Goal: Transaction & Acquisition: Purchase product/service

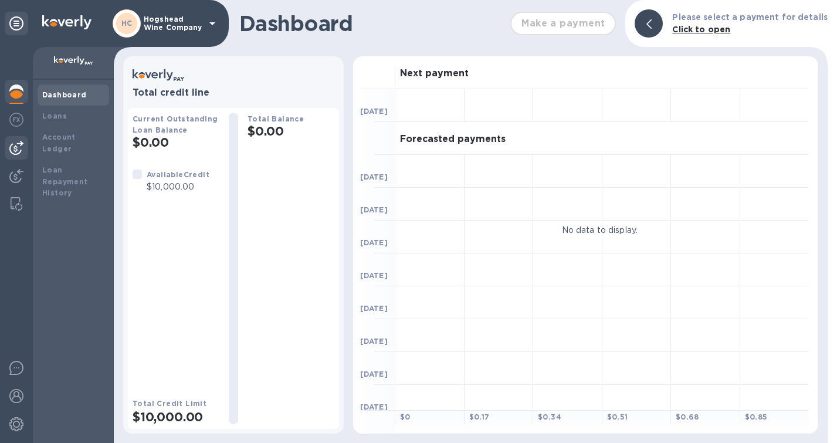
click at [12, 147] on img at bounding box center [16, 148] width 14 height 14
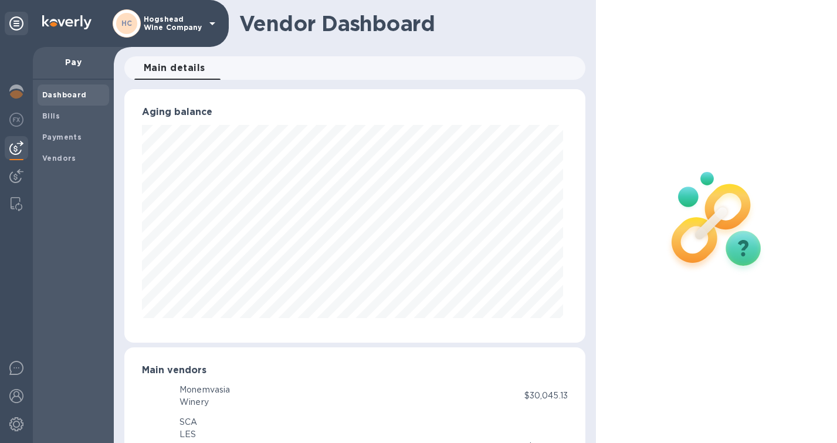
scroll to position [586385, 586182]
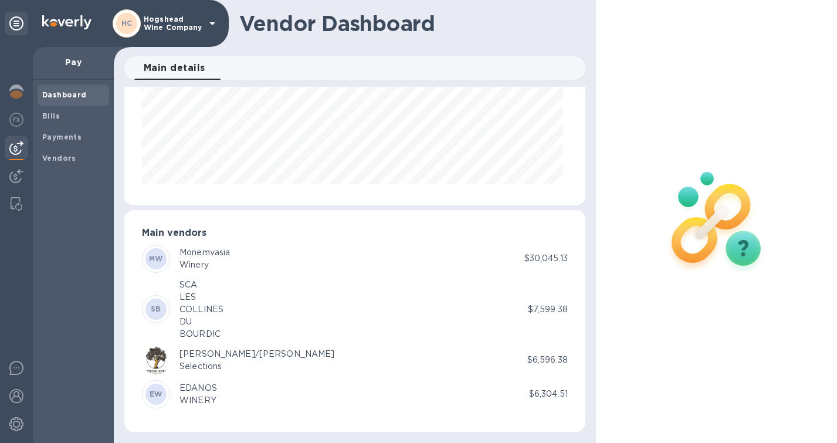
scroll to position [137, 0]
click at [203, 392] on div "EDANOS" at bounding box center [199, 388] width 38 height 12
click at [553, 391] on p "$6,304.51" at bounding box center [548, 394] width 39 height 12
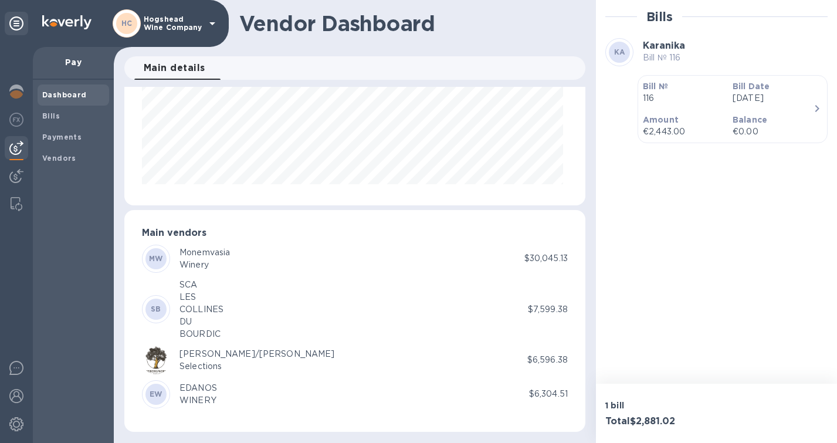
click at [209, 394] on div "WINERY" at bounding box center [199, 400] width 38 height 12
click at [161, 397] on b "EW" at bounding box center [156, 394] width 13 height 9
click at [55, 117] on b "Bills" at bounding box center [51, 115] width 18 height 9
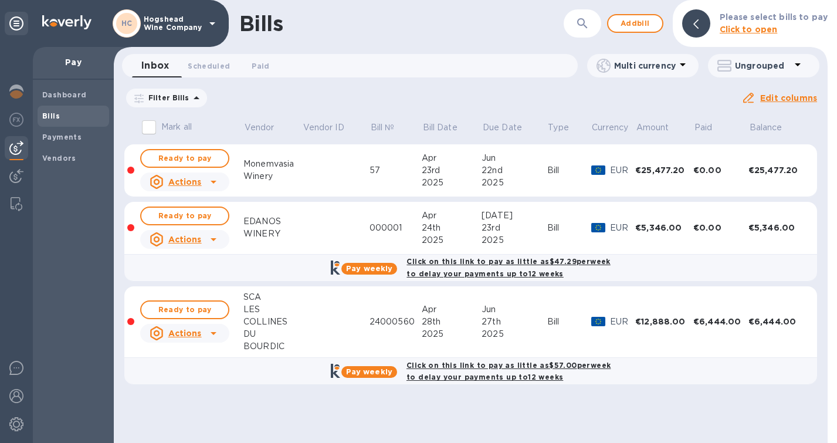
click at [472, 106] on div "Filter Bills Due date : [DATE] to [DATE] Amount Paid Balance" at bounding box center [432, 98] width 617 height 22
click at [214, 214] on span "Ready to pay" at bounding box center [185, 216] width 68 height 14
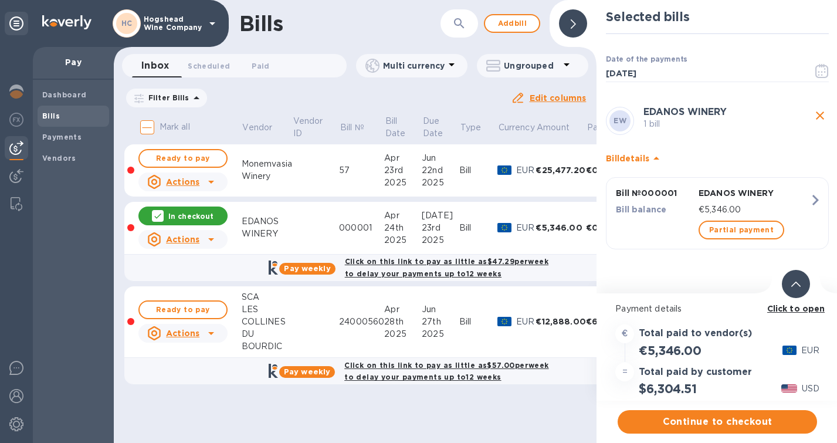
click at [786, 307] on b "Click to open" at bounding box center [796, 308] width 58 height 9
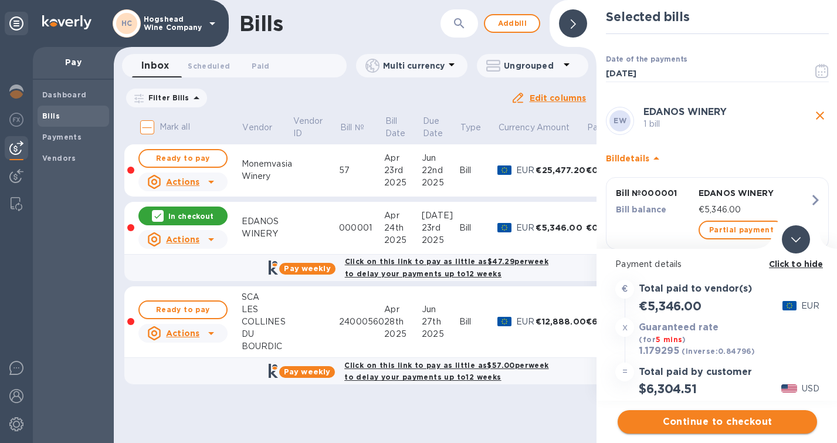
click at [694, 424] on span "Continue to checkout" at bounding box center [717, 422] width 181 height 14
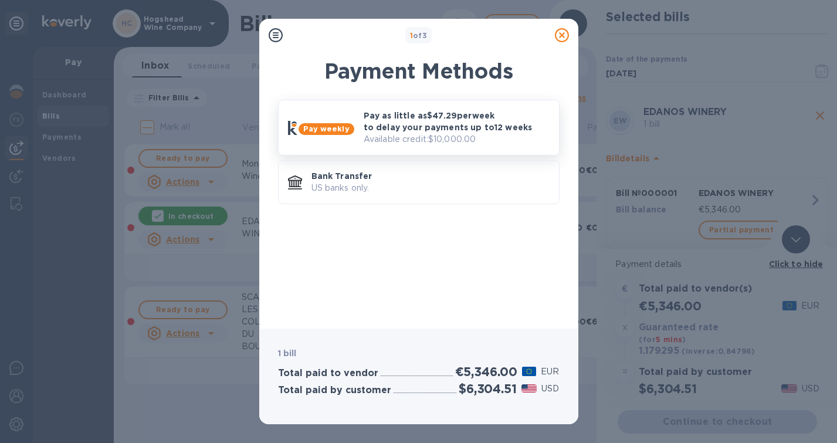
click at [435, 130] on p "Pay as little as $47.29 per week to delay your payments up to 12 weeks" at bounding box center [457, 121] width 186 height 23
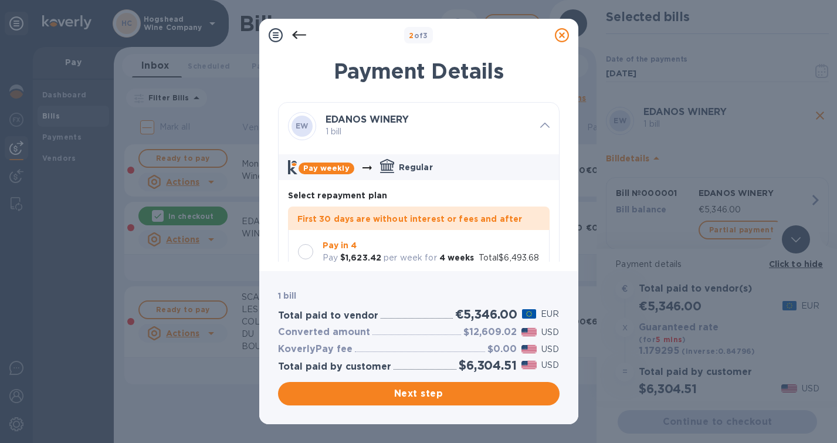
scroll to position [34, 0]
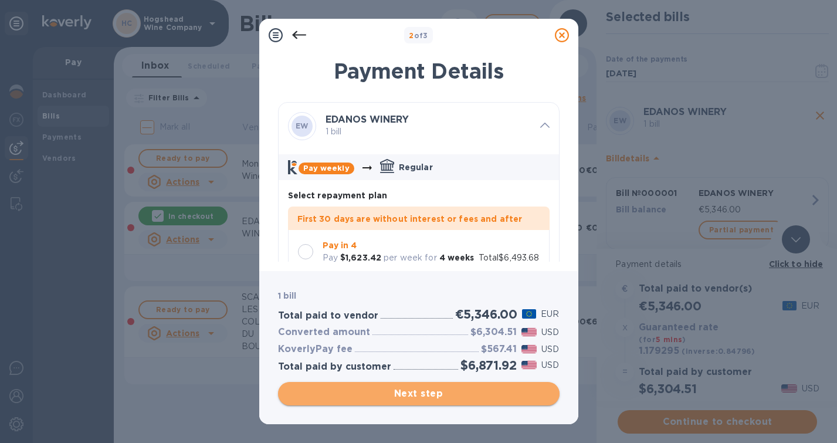
click at [400, 392] on span "Next step" at bounding box center [418, 394] width 263 height 14
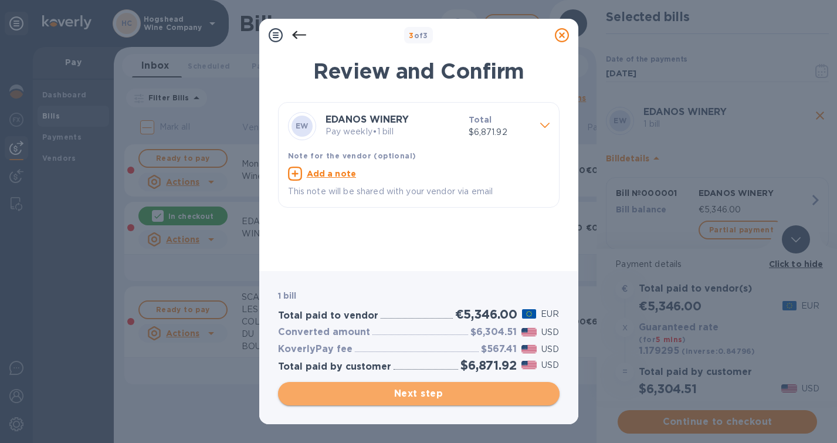
click at [400, 392] on span "Next step" at bounding box center [418, 394] width 263 height 14
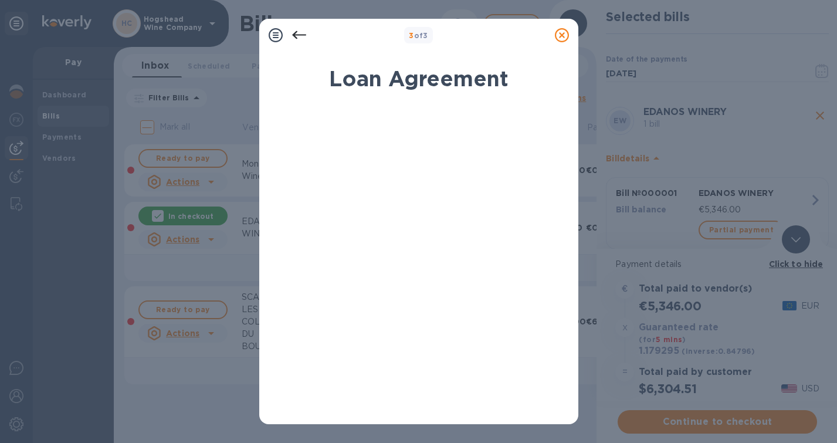
click at [565, 36] on icon at bounding box center [562, 35] width 14 height 14
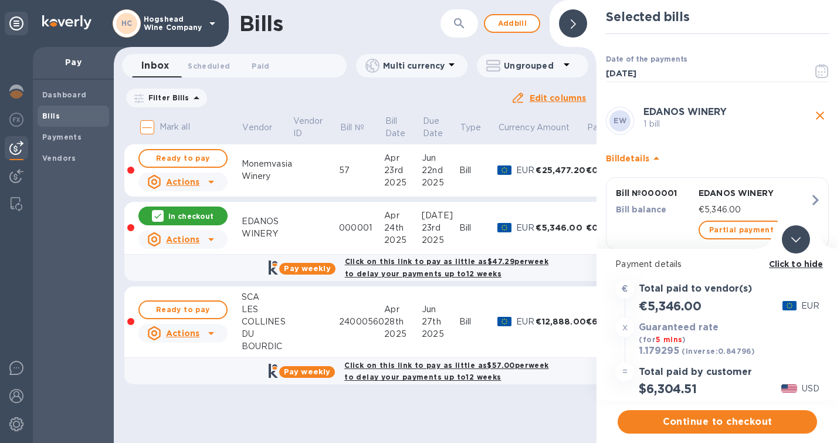
click at [717, 309] on div "€5,346.00 EUR" at bounding box center [717, 305] width 209 height 19
click at [699, 419] on span "Continue to checkout" at bounding box center [717, 422] width 181 height 14
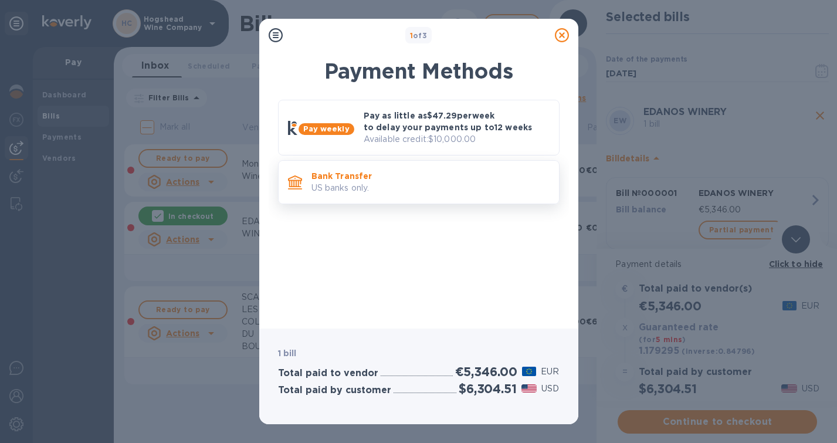
click at [433, 175] on p "Bank Transfer" at bounding box center [431, 176] width 238 height 12
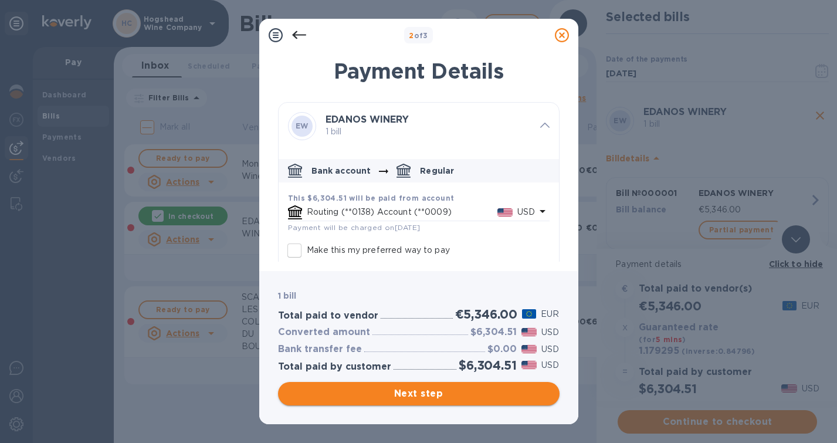
click at [442, 390] on span "Next step" at bounding box center [418, 394] width 263 height 14
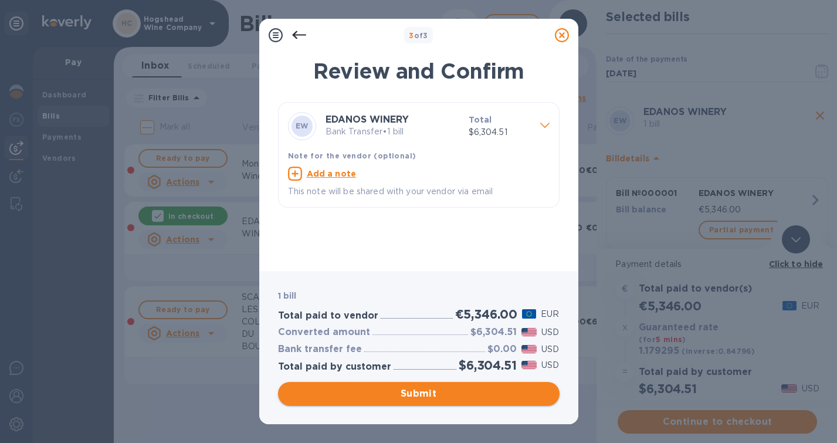
click at [426, 391] on span "Submit" at bounding box center [418, 394] width 263 height 14
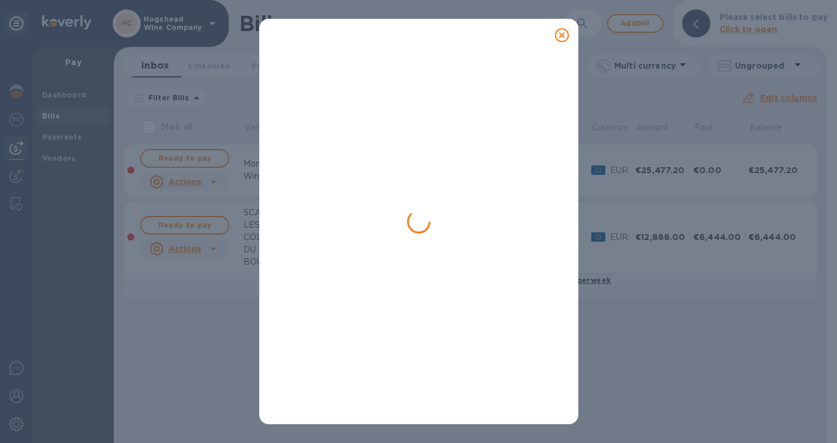
click at [679, 414] on div at bounding box center [418, 221] width 837 height 443
click at [748, 354] on div at bounding box center [418, 221] width 837 height 443
drag, startPoint x: 645, startPoint y: 0, endPoint x: 690, endPoint y: 357, distance: 360.1
click at [690, 357] on div at bounding box center [418, 221] width 837 height 443
click at [560, 35] on icon at bounding box center [562, 35] width 14 height 14
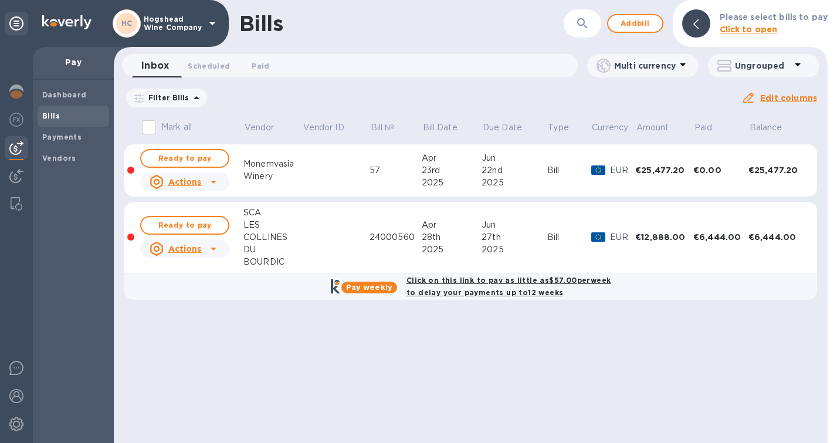
click at [476, 89] on div "Filter Bills Due date : [DATE] to [DATE] Amount Paid Balance" at bounding box center [432, 98] width 617 height 22
click at [79, 137] on b "Payments" at bounding box center [61, 137] width 39 height 9
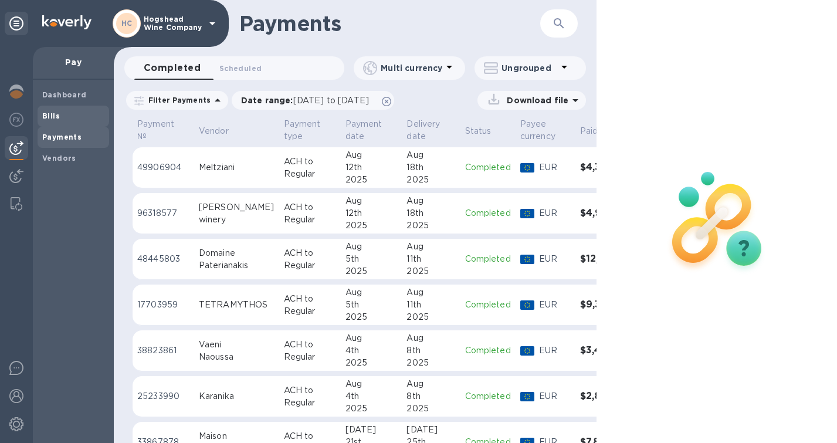
click at [49, 118] on b "Bills" at bounding box center [51, 115] width 18 height 9
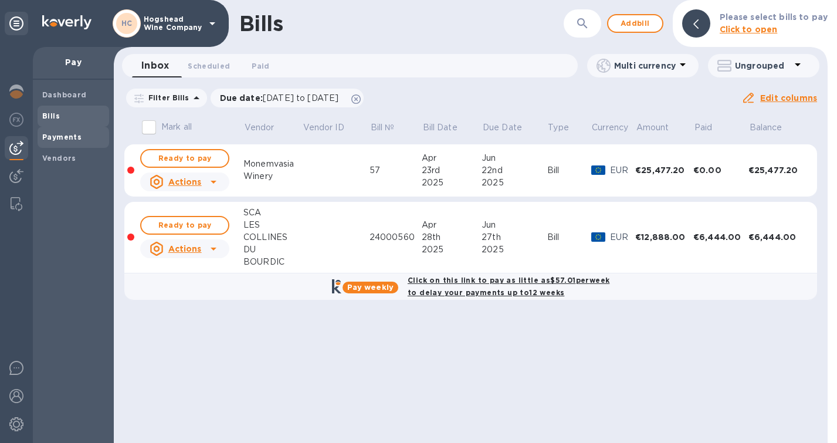
click at [69, 137] on b "Payments" at bounding box center [61, 137] width 39 height 9
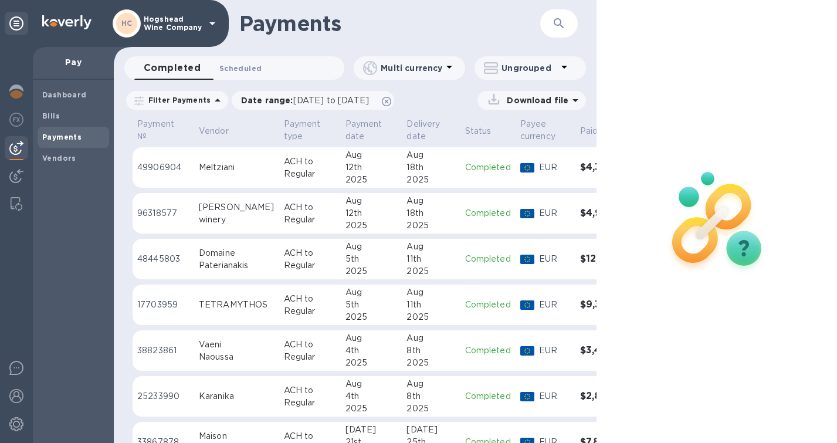
click at [247, 70] on span "Scheduled 0" at bounding box center [240, 68] width 42 height 12
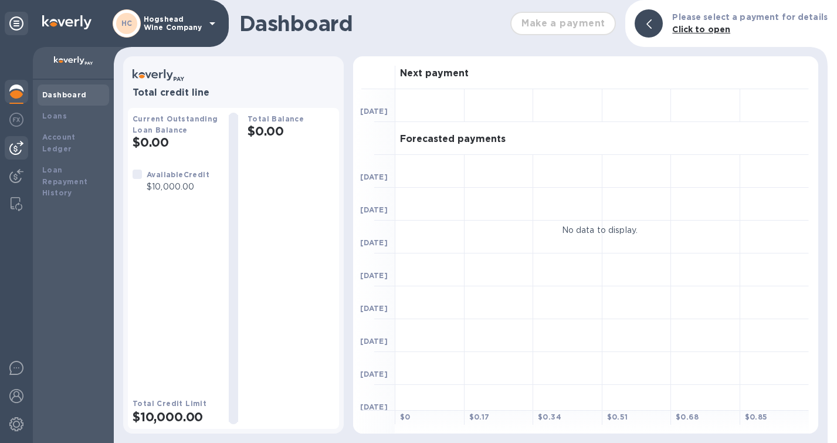
click at [12, 147] on img at bounding box center [16, 148] width 14 height 14
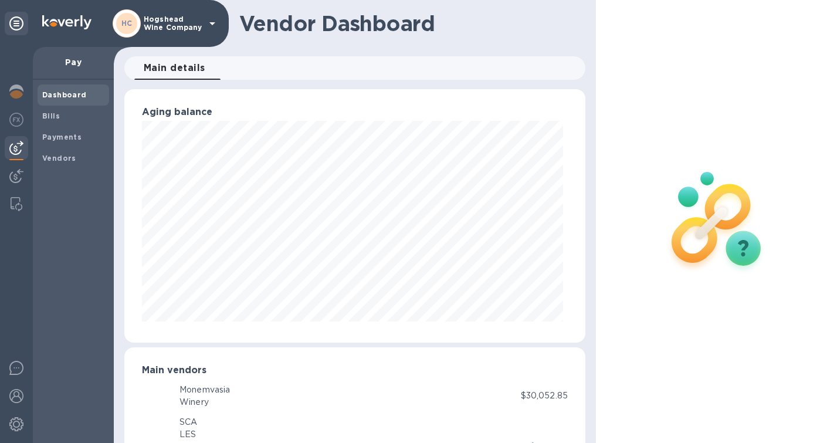
scroll to position [586385, 586182]
click at [67, 134] on b "Payments" at bounding box center [61, 137] width 39 height 9
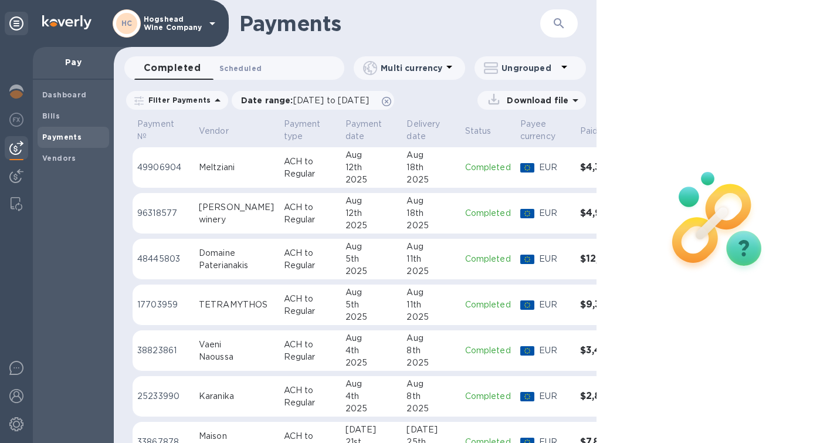
click at [249, 70] on span "Scheduled 0" at bounding box center [240, 68] width 42 height 12
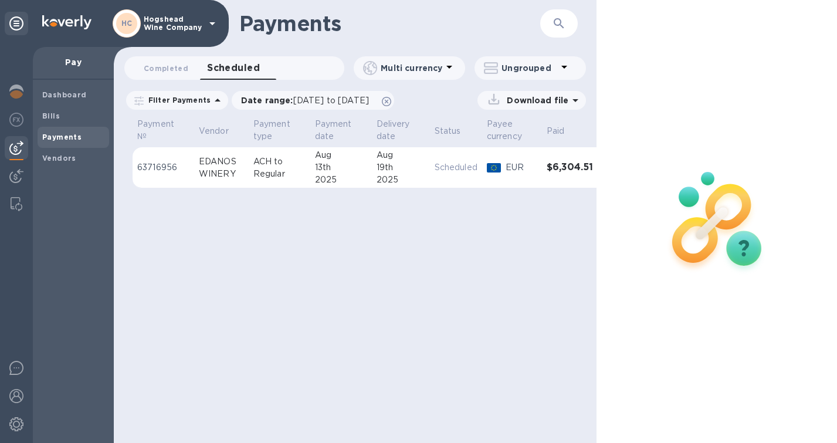
click at [239, 164] on div "EDANOS" at bounding box center [221, 161] width 45 height 12
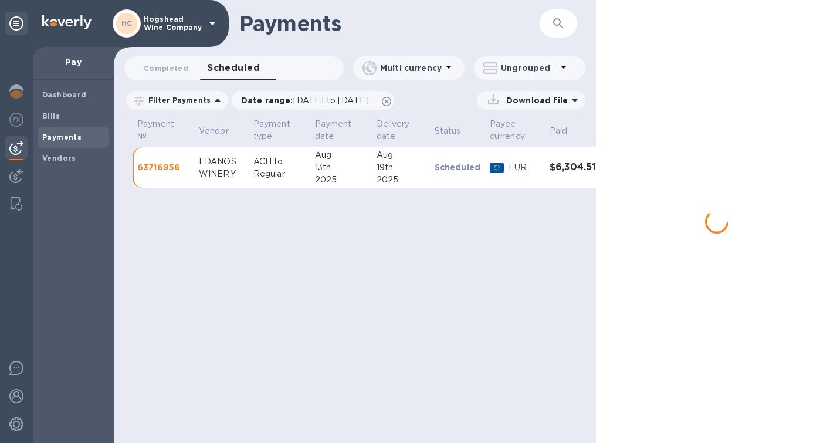
click at [239, 164] on div "EDANOS" at bounding box center [221, 161] width 45 height 12
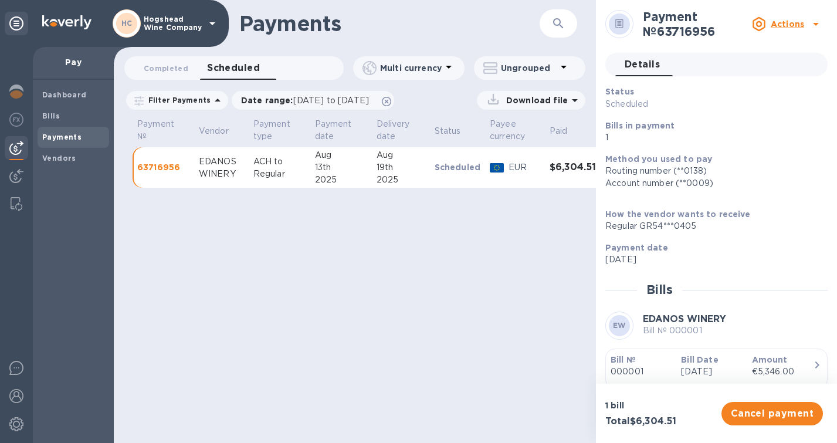
click at [787, 147] on div "Status Scheduled Bills in payment 1" at bounding box center [712, 114] width 222 height 67
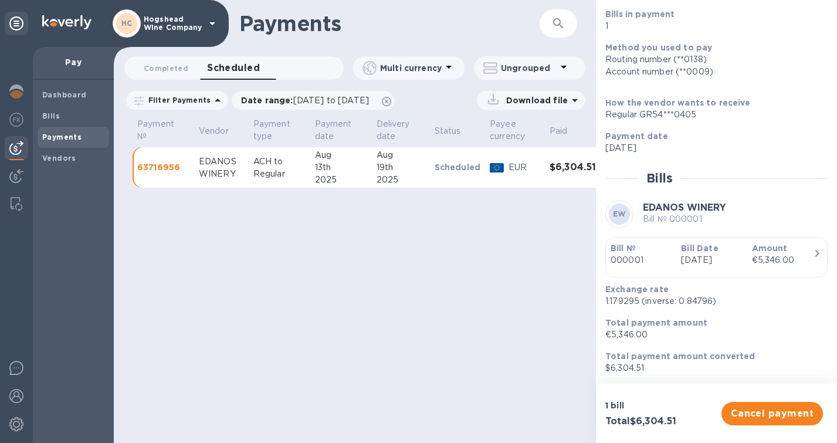
scroll to position [123, 0]
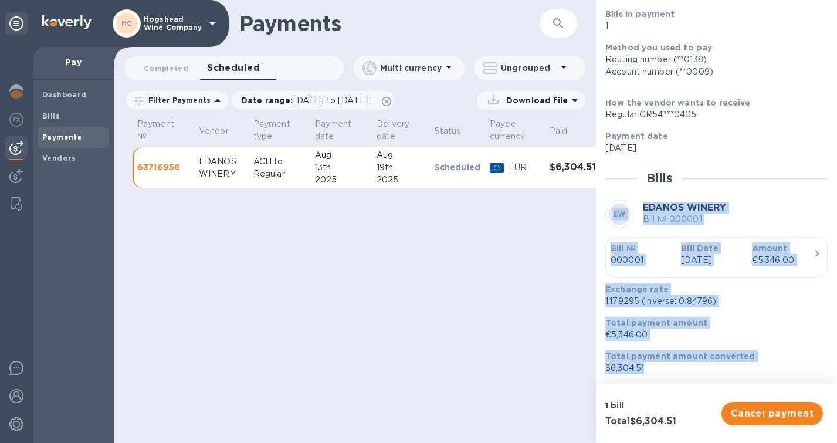
drag, startPoint x: 743, startPoint y: 368, endPoint x: 608, endPoint y: 184, distance: 228.7
click at [608, 184] on div "Status Scheduled Bills in payment 1 Method you used to pay Routing number (**01…" at bounding box center [716, 174] width 222 height 400
copy div "EW EDANOS WINERY Bill № 000001 Bill № 000001 Bill Date Apr 24th 2025 Amount €5,…"
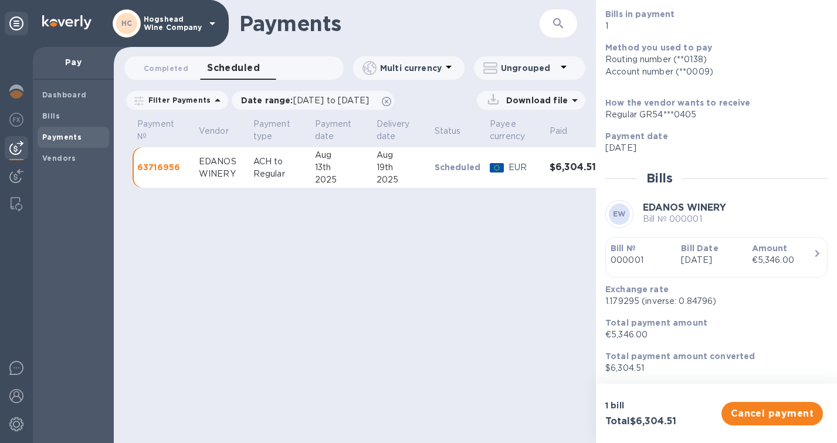
click at [338, 313] on div "Payments ​ Completed 0 Scheduled 0 Multi currency Ungrouped Filter Payments Dat…" at bounding box center [355, 221] width 482 height 443
